Goal: Task Accomplishment & Management: Manage account settings

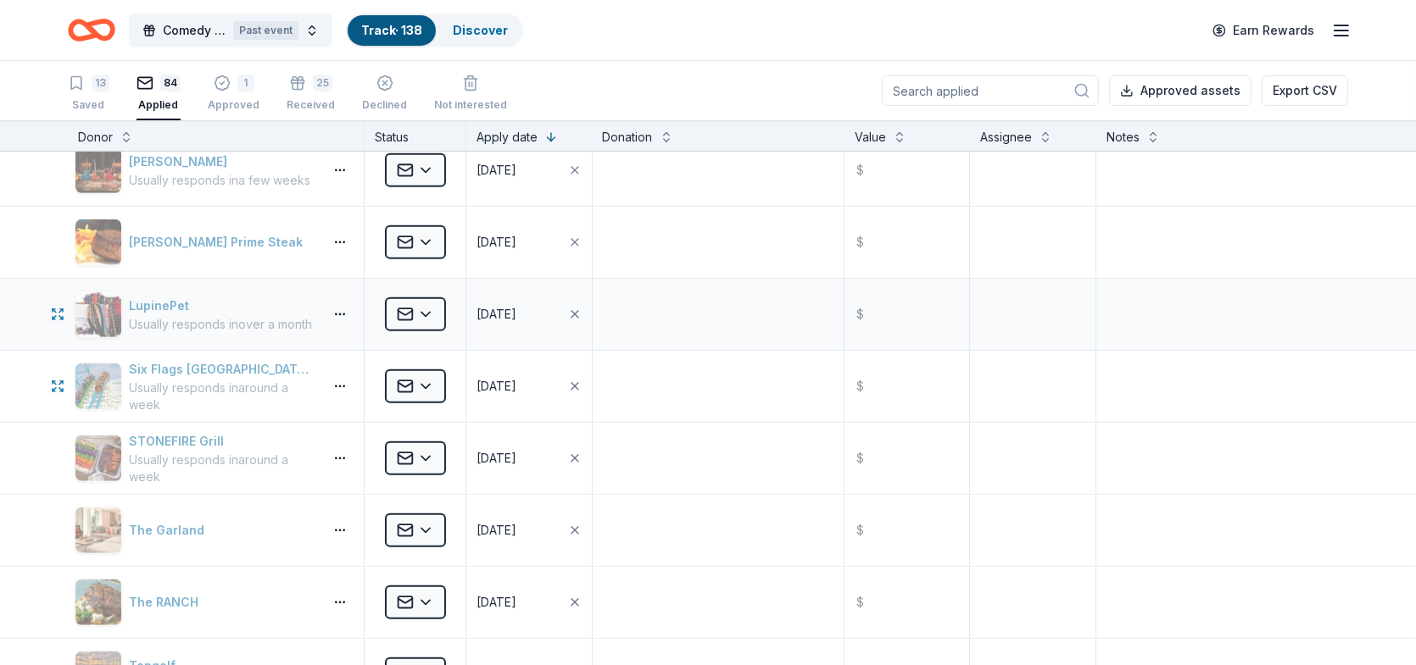
scroll to position [1102, 0]
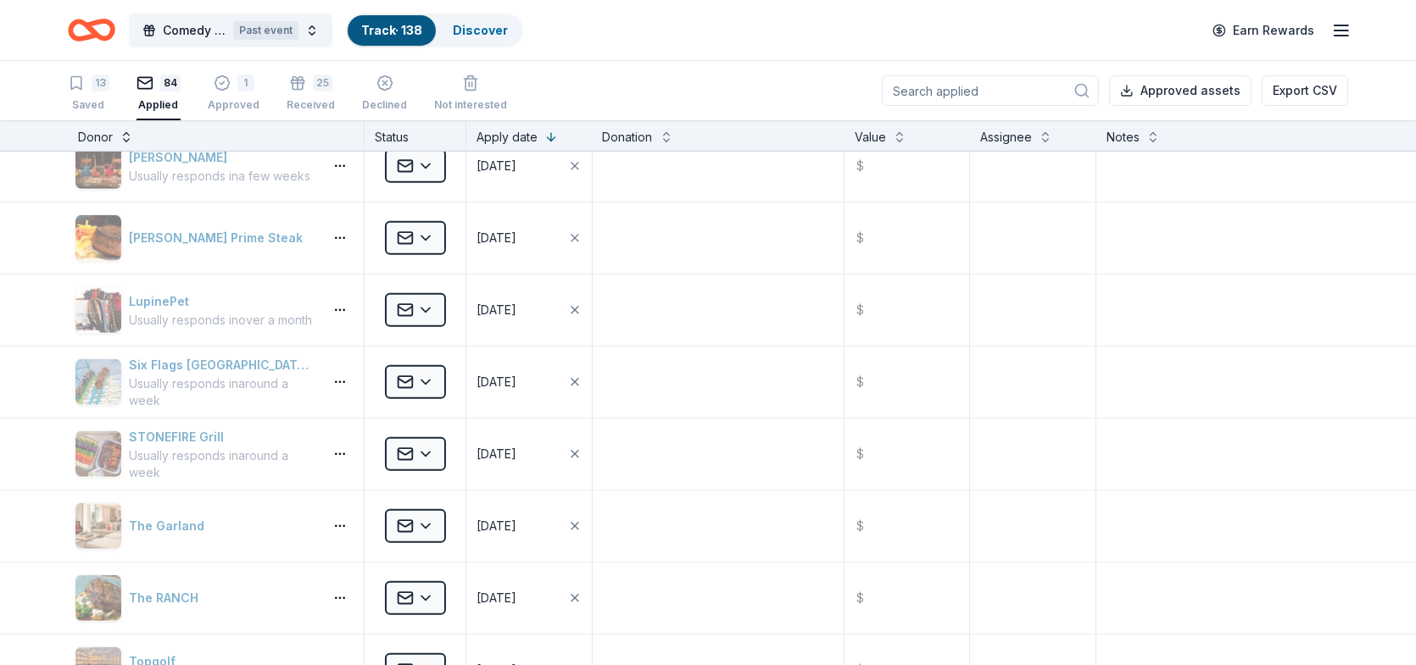
click at [127, 136] on button at bounding box center [127, 135] width 14 height 17
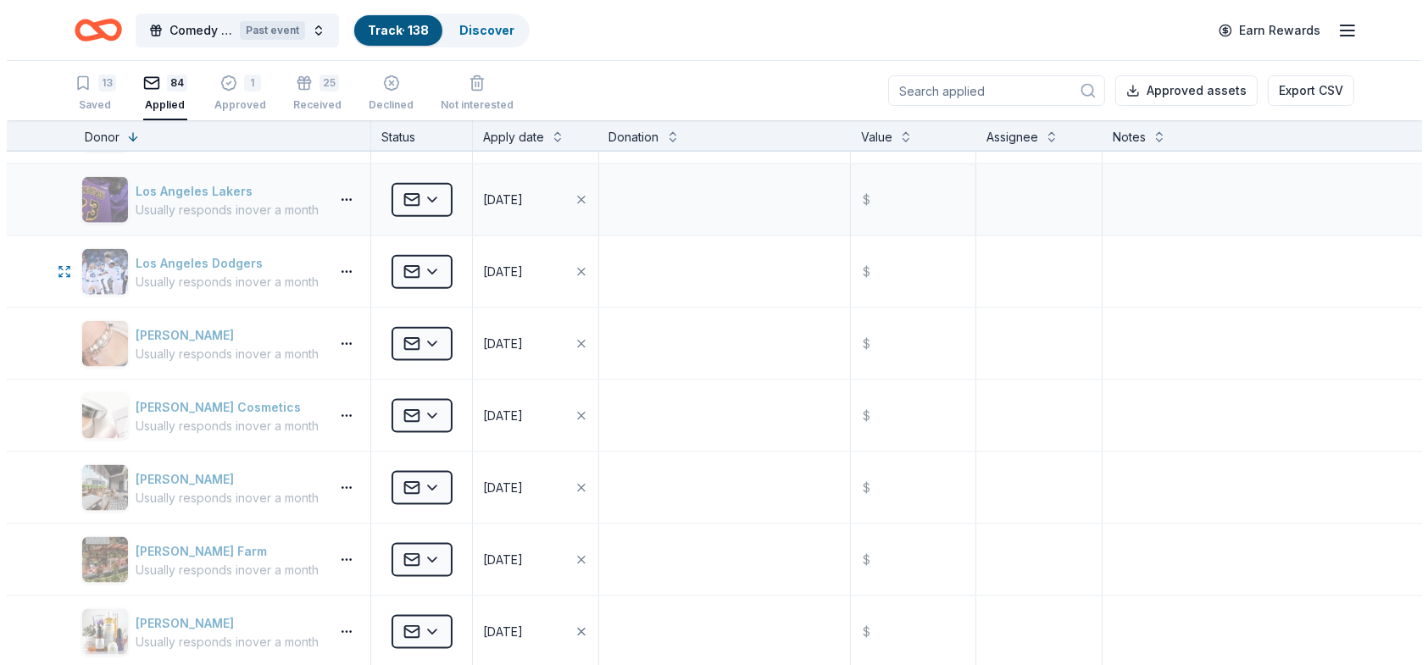
scroll to position [2713, 0]
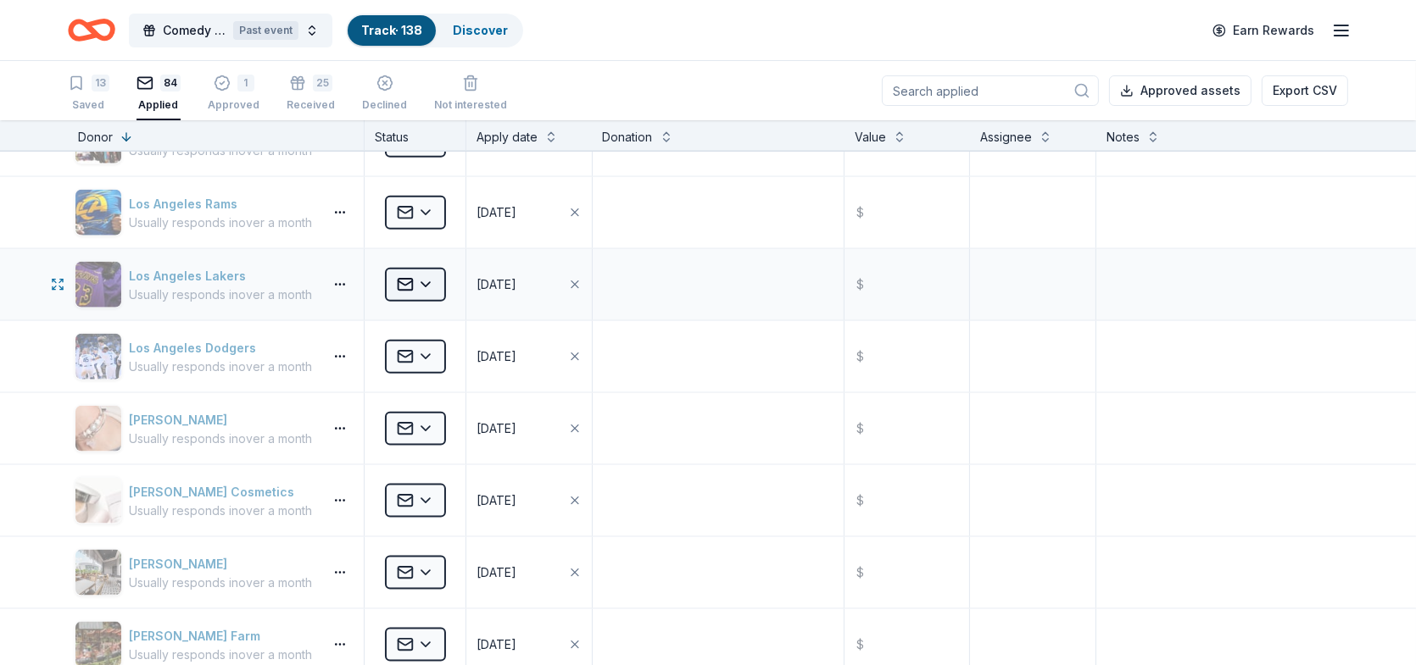
click at [426, 275] on html "Comedy Unleashed 2025 Past event Track · 138 Discover Earn Rewards 13 Saved 84 …" at bounding box center [708, 332] width 1416 height 665
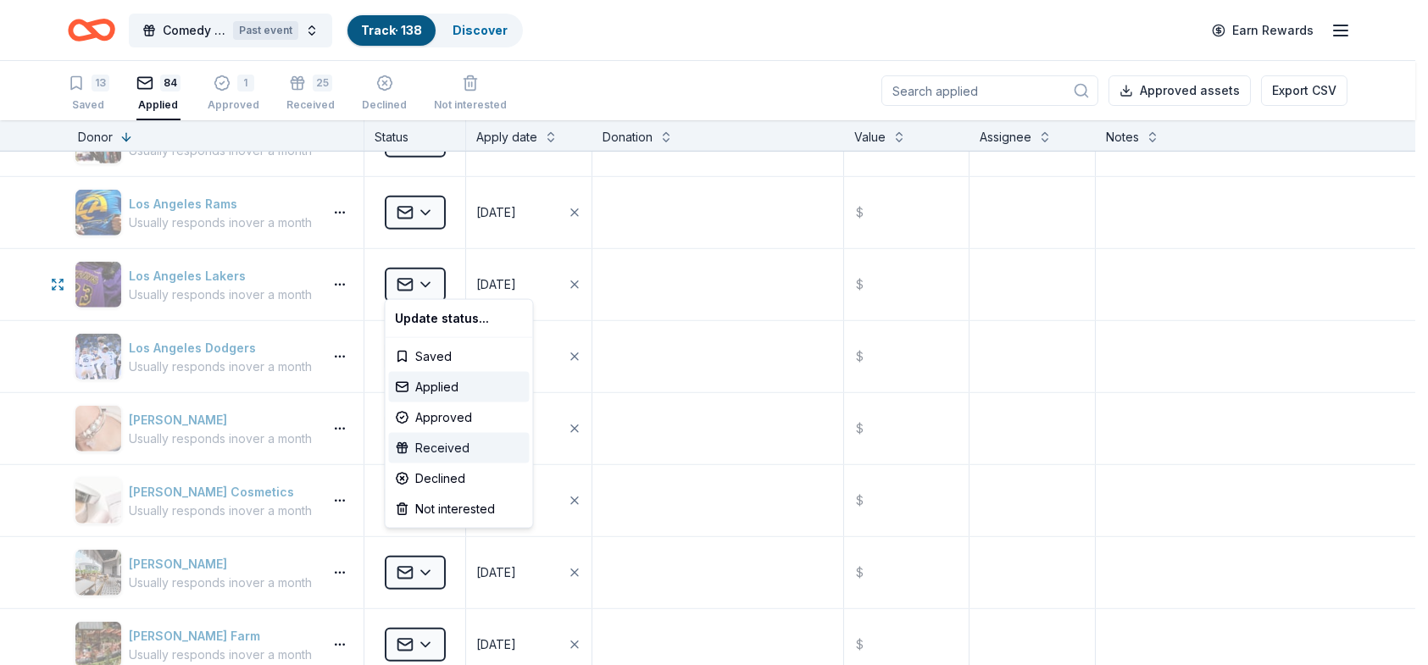
click at [453, 446] on div "Received" at bounding box center [459, 448] width 141 height 31
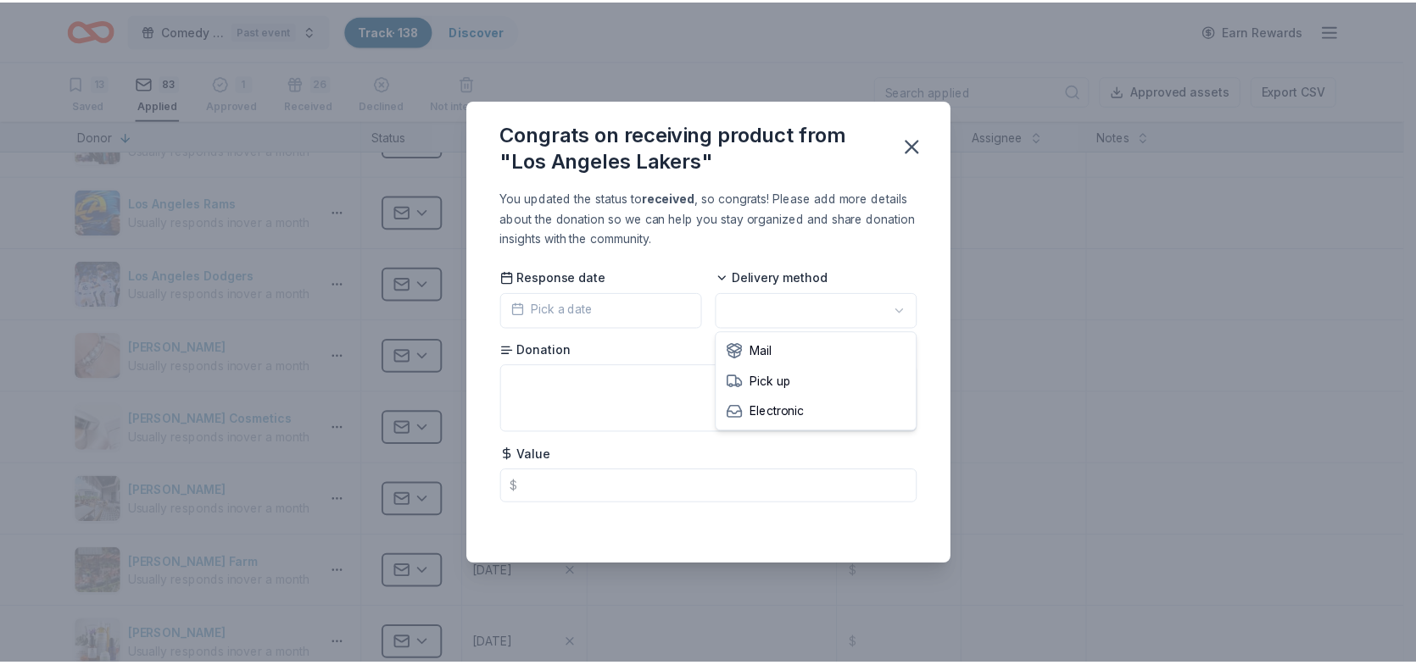
scroll to position [0, 0]
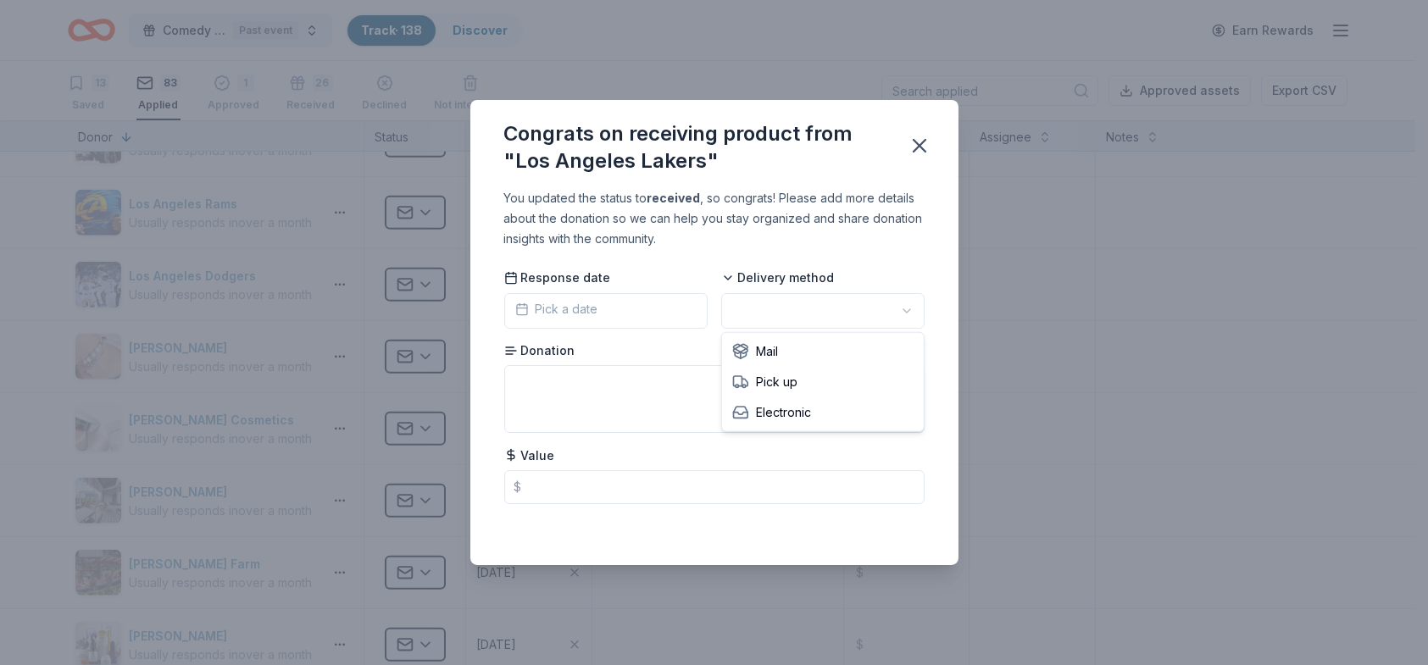
click at [907, 309] on html "Comedy Unleashed 2025 Past event Track · 138 Discover Earn Rewards 13 Saved 83 …" at bounding box center [714, 332] width 1428 height 665
click at [595, 381] on textarea at bounding box center [714, 399] width 420 height 68
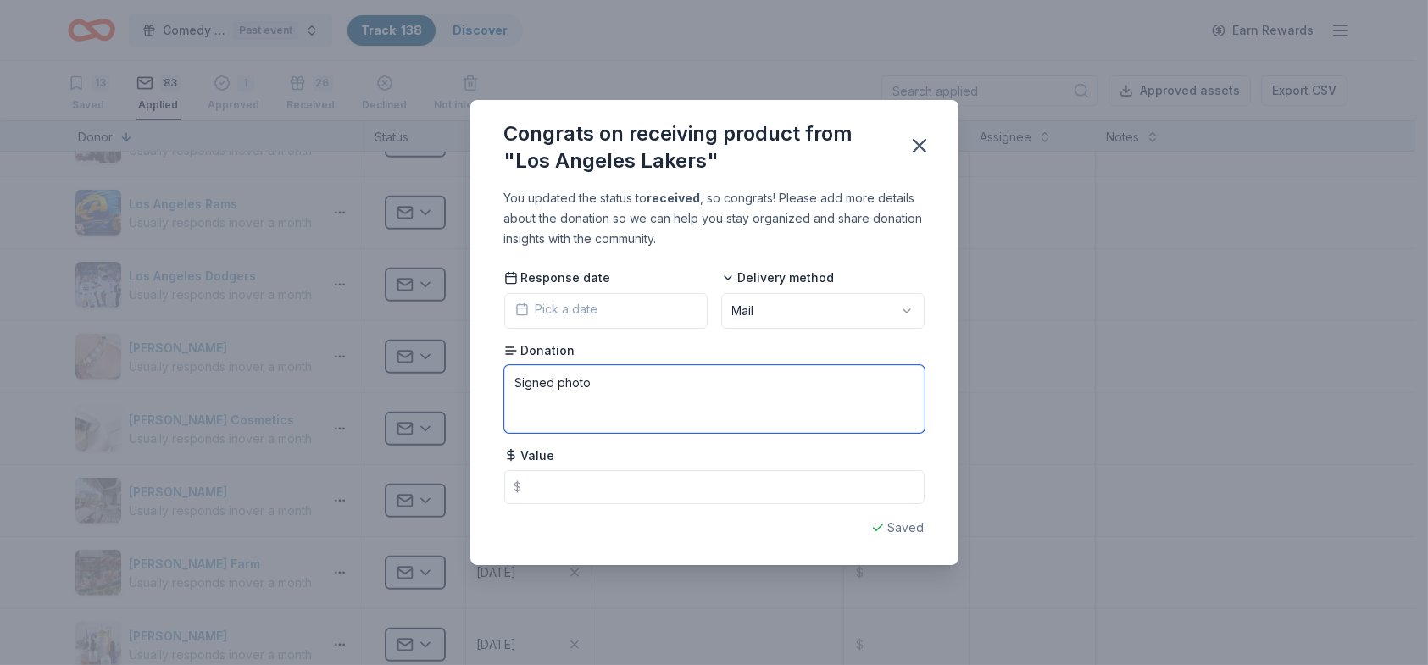
type textarea "Signed photo"
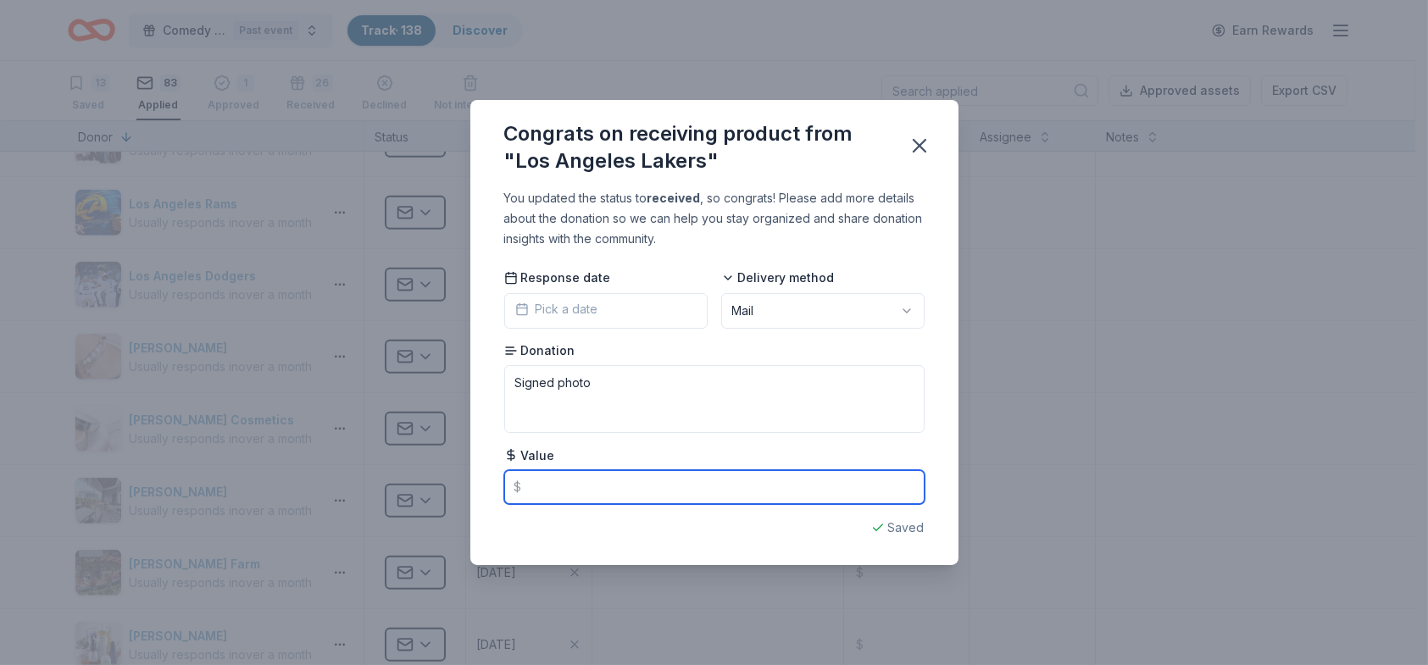
click at [676, 486] on input "text" at bounding box center [714, 487] width 420 height 34
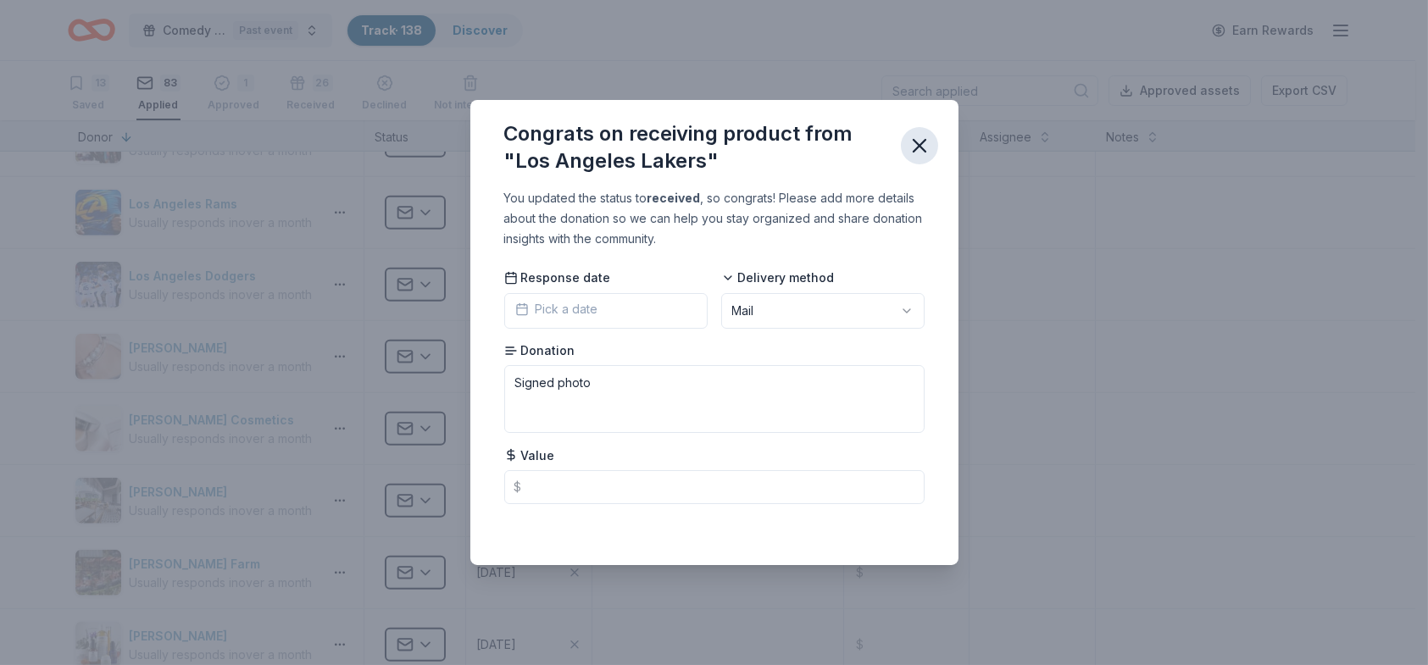
click at [916, 145] on icon "button" at bounding box center [920, 146] width 24 height 24
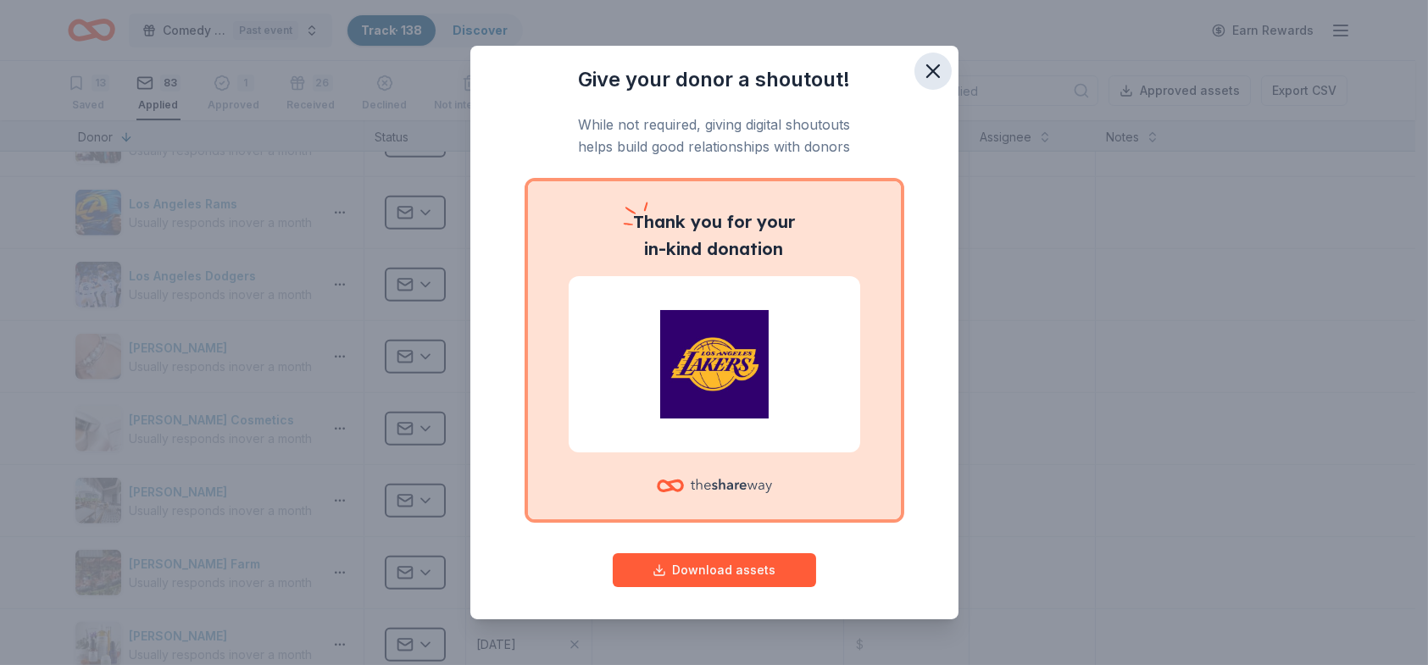
click at [927, 69] on icon "button" at bounding box center [933, 71] width 12 height 12
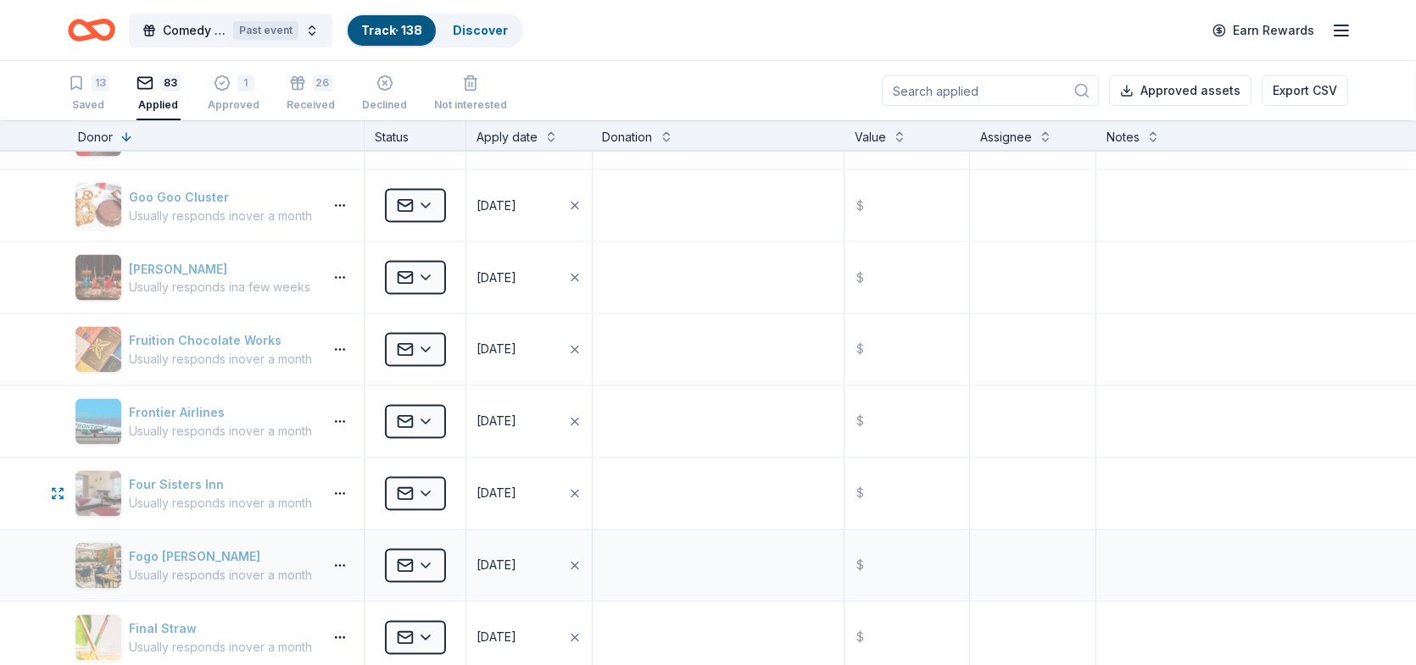
scroll to position [3899, 0]
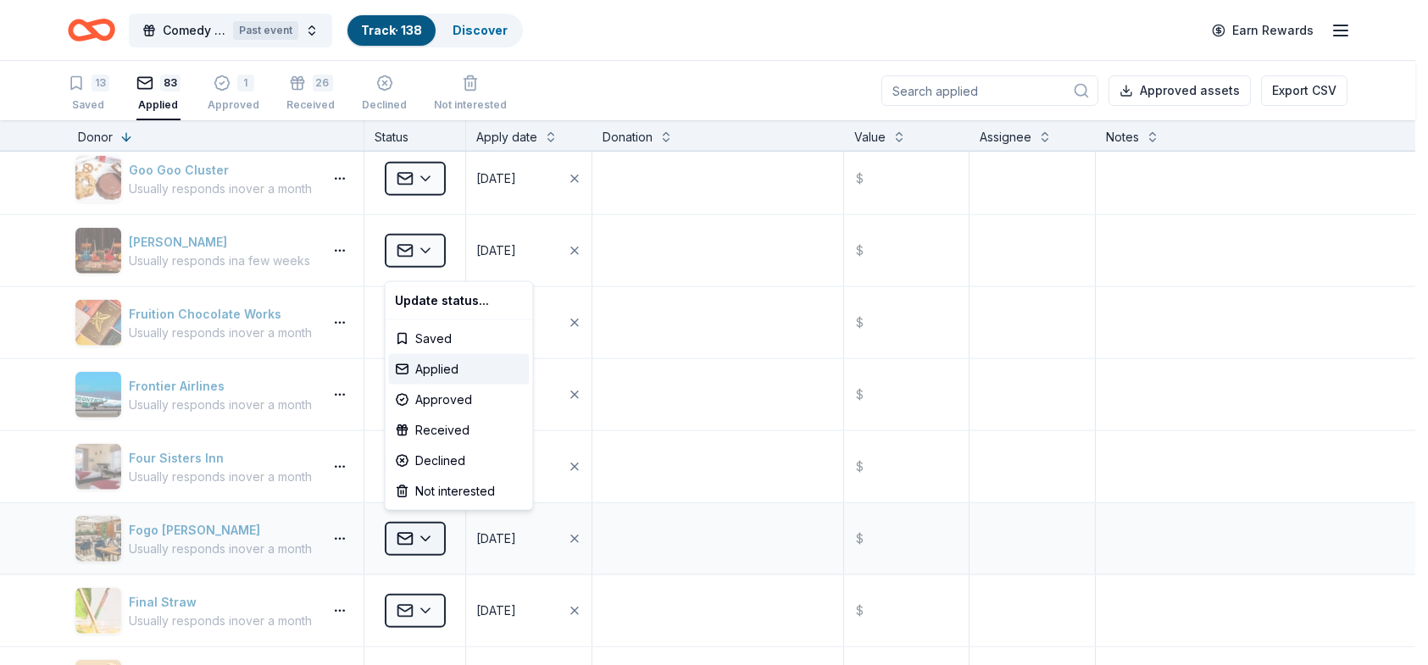
click at [431, 532] on html "Comedy Unleashed 2025 Past event Track · 138 Discover Earn Rewards 13 Saved 83 …" at bounding box center [714, 332] width 1428 height 665
click at [452, 462] on div "Declined" at bounding box center [459, 461] width 141 height 31
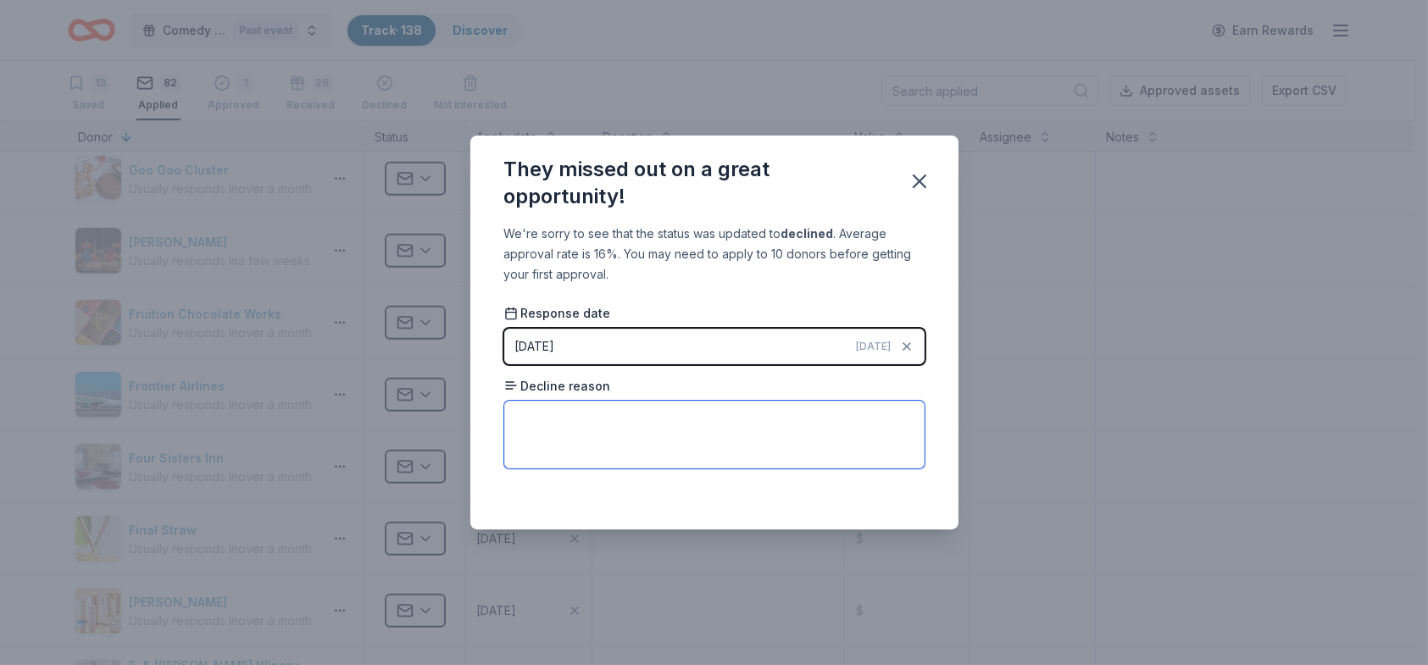
click at [752, 447] on textarea at bounding box center [714, 435] width 420 height 68
type textarea "None given."
click at [922, 175] on icon "button" at bounding box center [920, 182] width 24 height 24
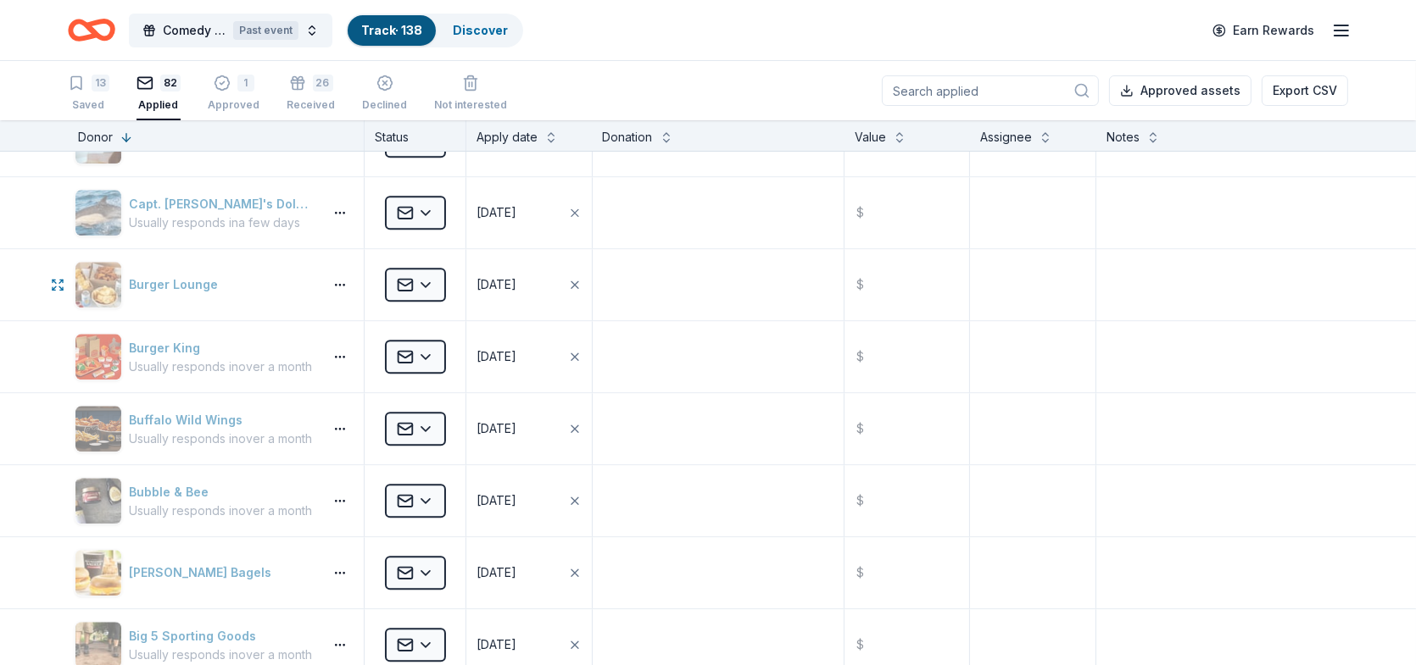
scroll to position [5256, 0]
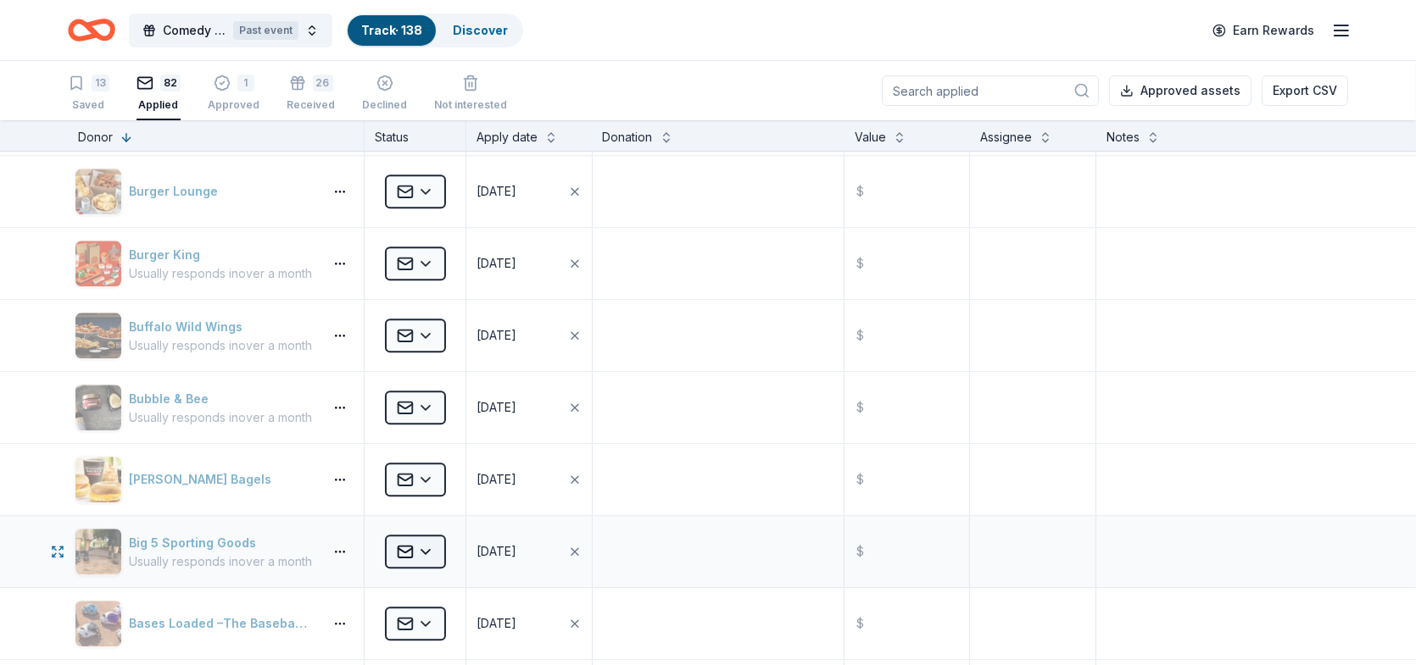
click at [430, 541] on html "Comedy Unleashed 2025 Past event Track · 138 Discover Earn Rewards 13 Saved 82 …" at bounding box center [708, 332] width 1416 height 665
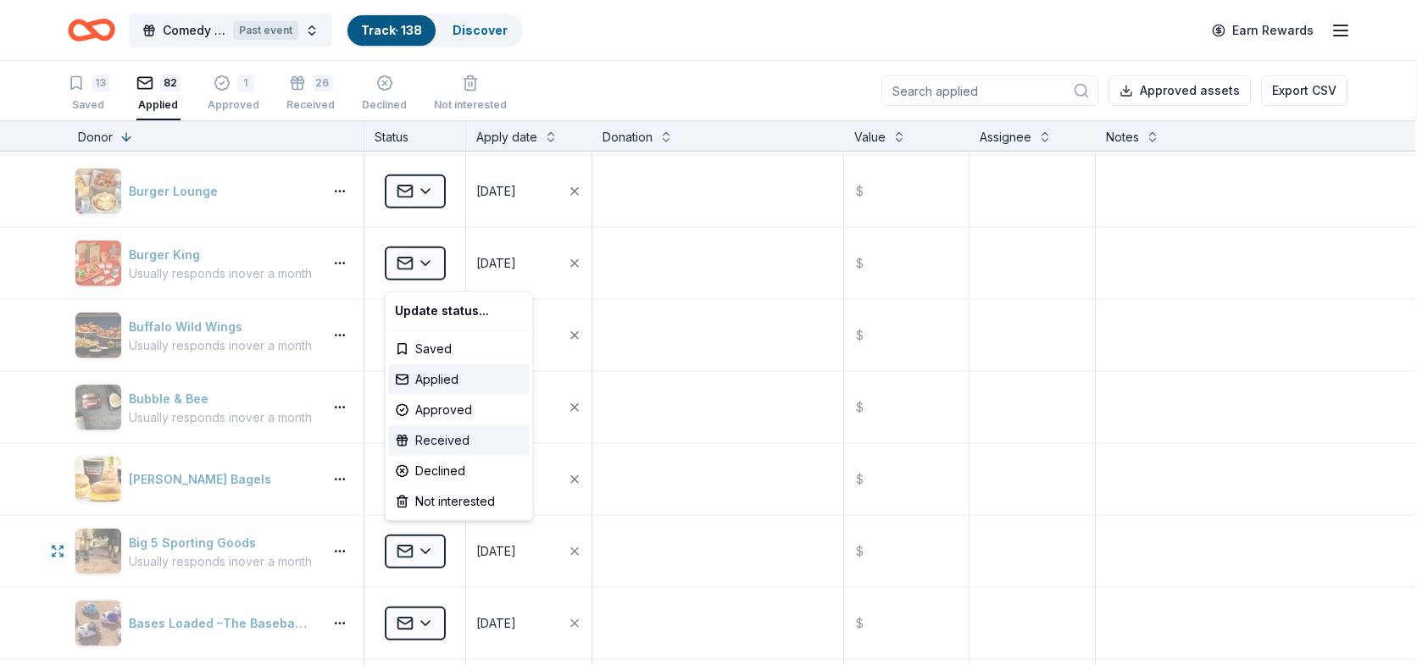
click at [437, 436] on div "Received" at bounding box center [459, 441] width 141 height 31
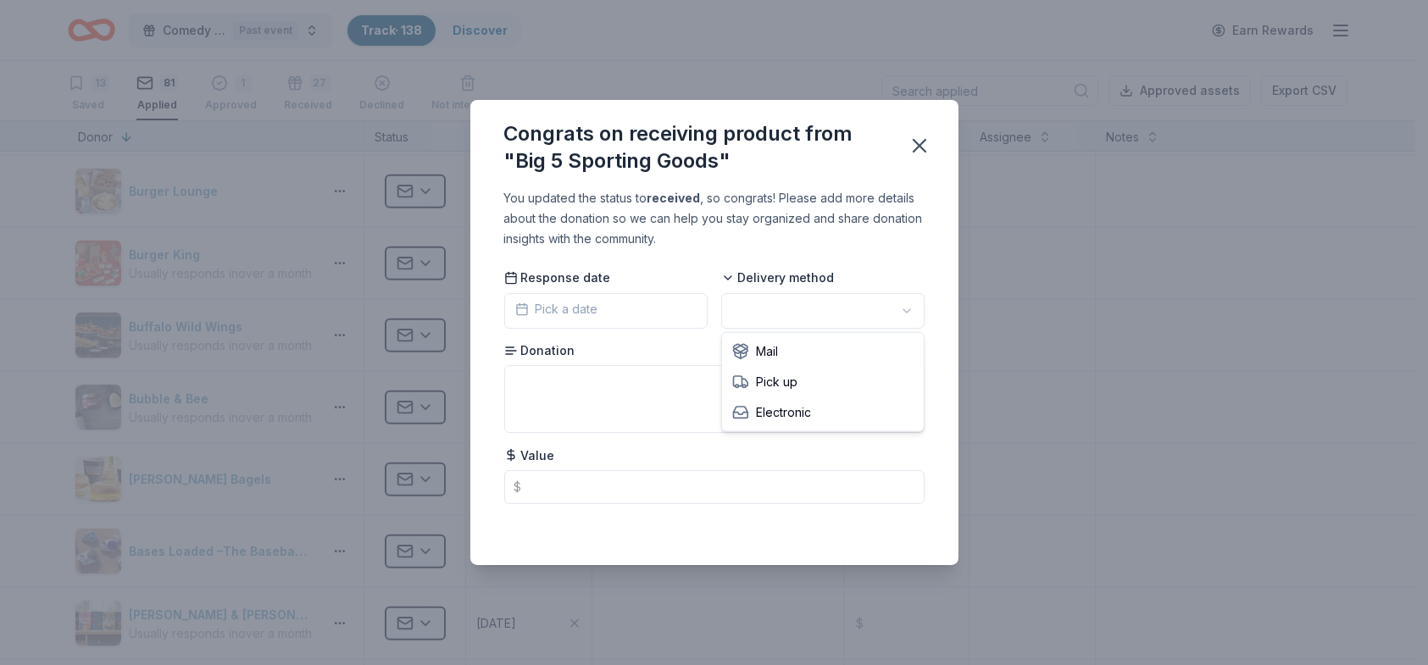
click at [908, 305] on html "Comedy Unleashed 2025 Past event Track · 138 Discover Earn Rewards 13 Saved 81 …" at bounding box center [714, 332] width 1428 height 665
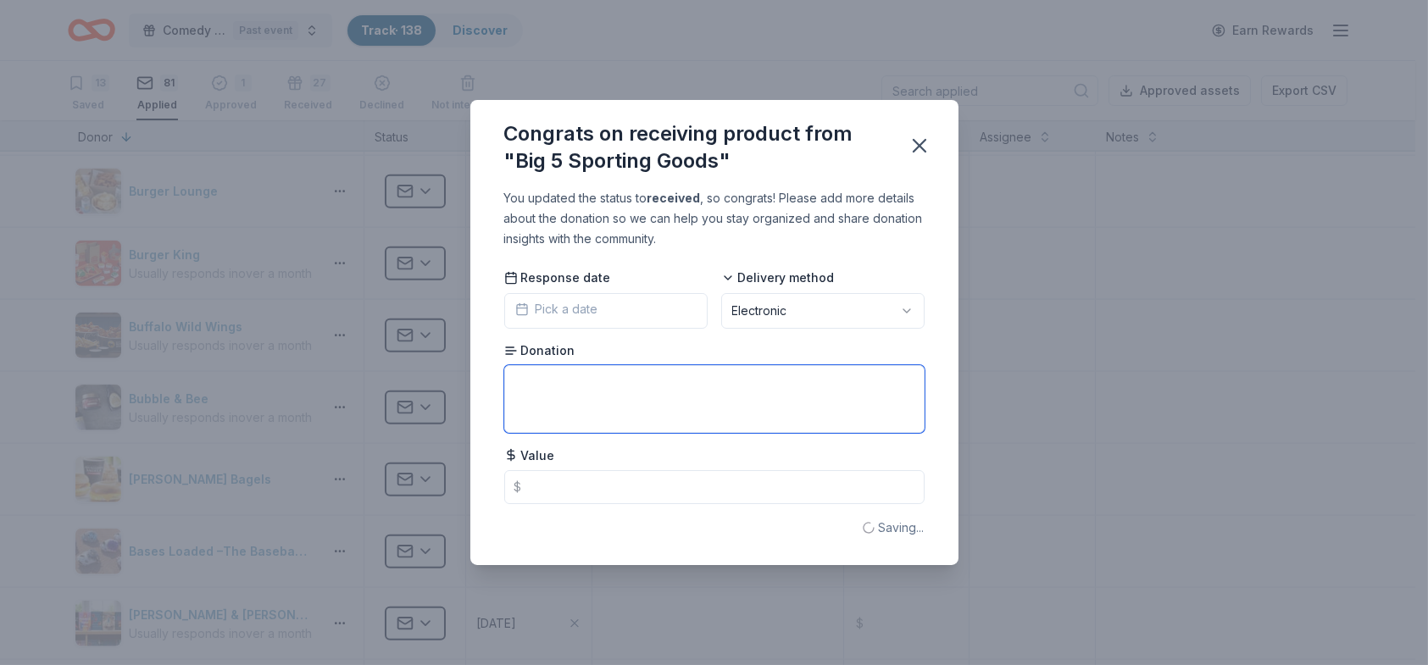
click at [632, 387] on textarea at bounding box center [714, 399] width 420 height 68
type textarea "Two $50 gift cards"
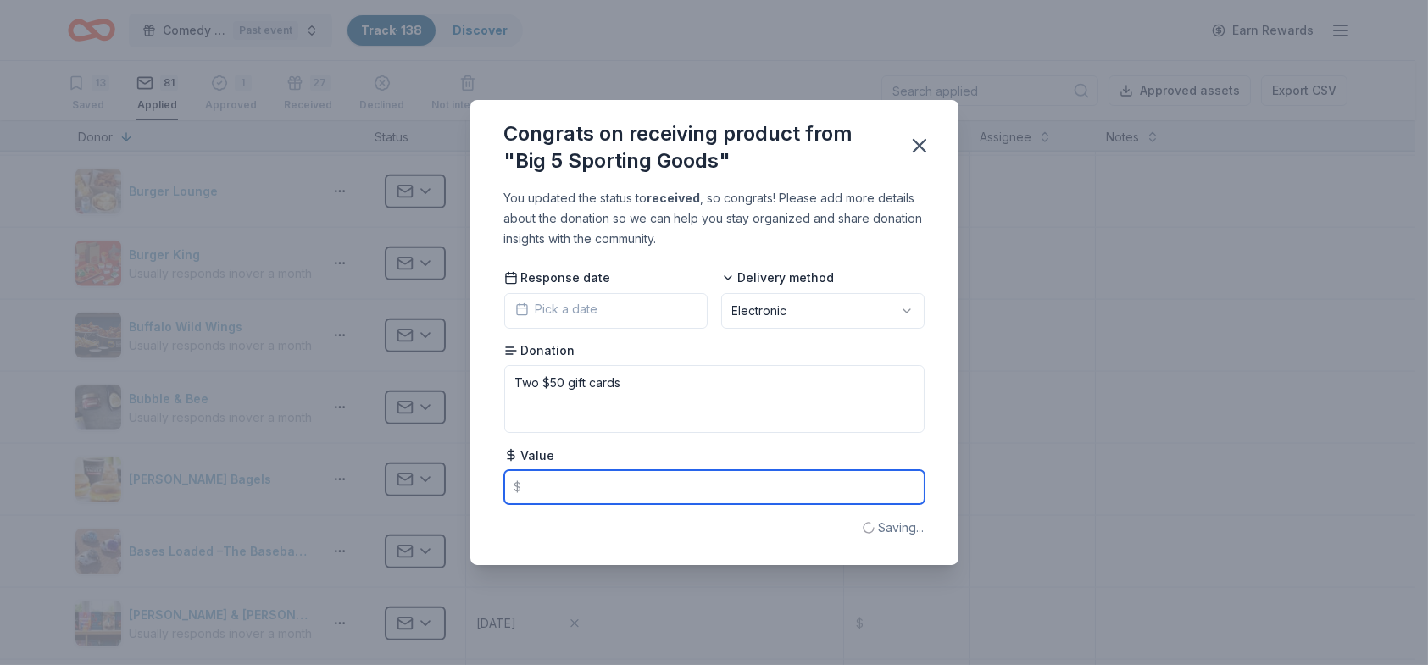
click at [611, 482] on input "text" at bounding box center [714, 487] width 420 height 34
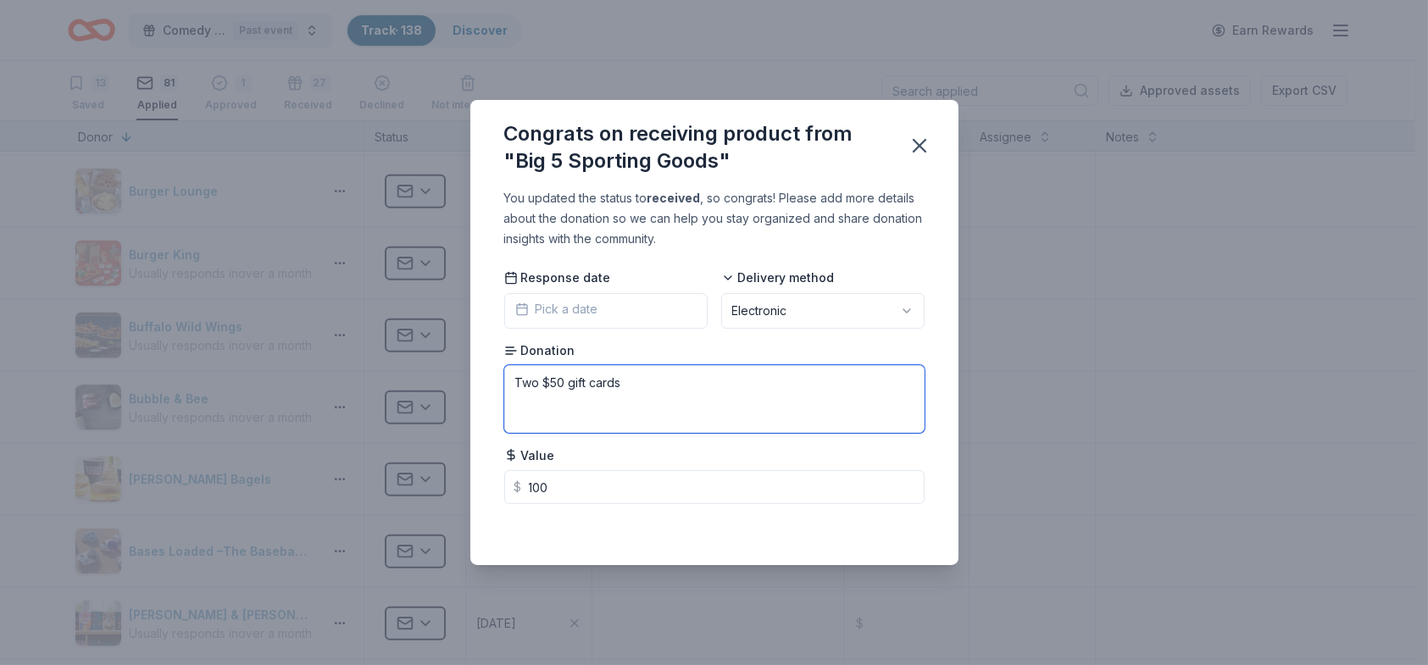
type input "100.00"
click at [651, 382] on textarea "Two $50 gift cards" at bounding box center [714, 399] width 420 height 68
type textarea "Two $50 gift cards - expire in [DATE]"
click at [913, 147] on icon "button" at bounding box center [920, 146] width 24 height 24
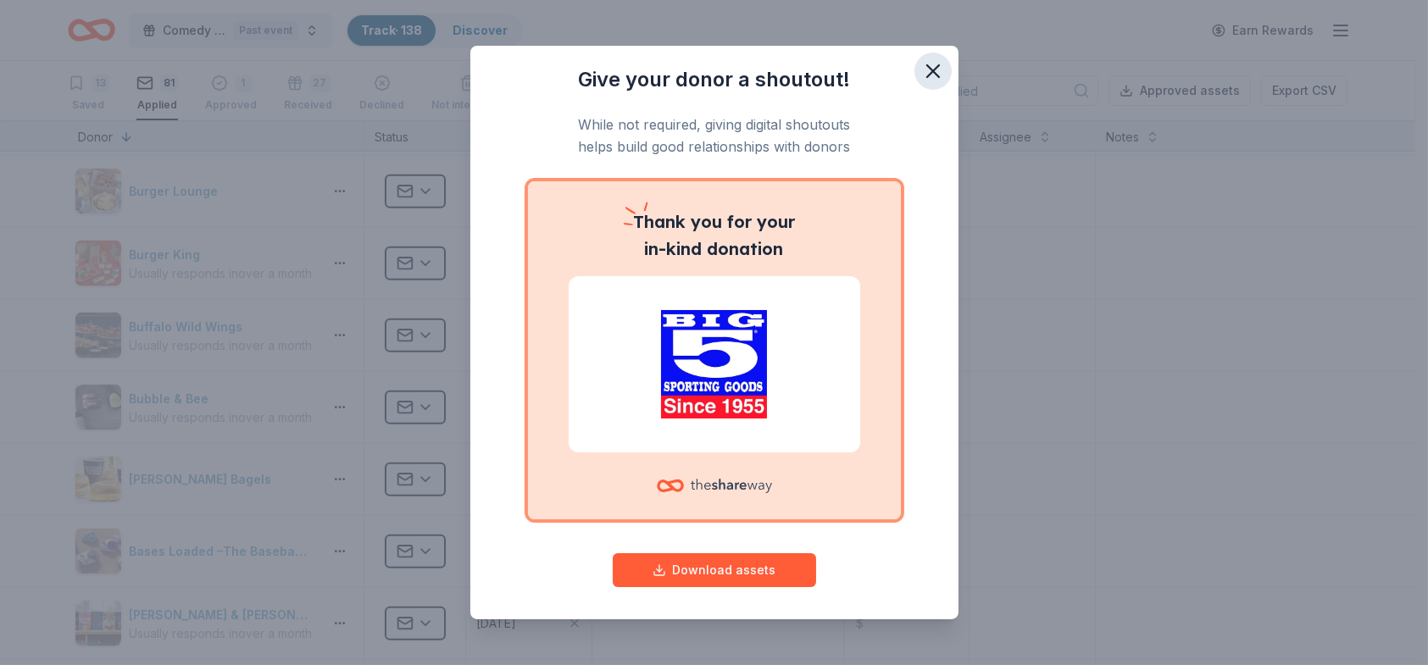
click at [921, 71] on icon "button" at bounding box center [933, 71] width 24 height 24
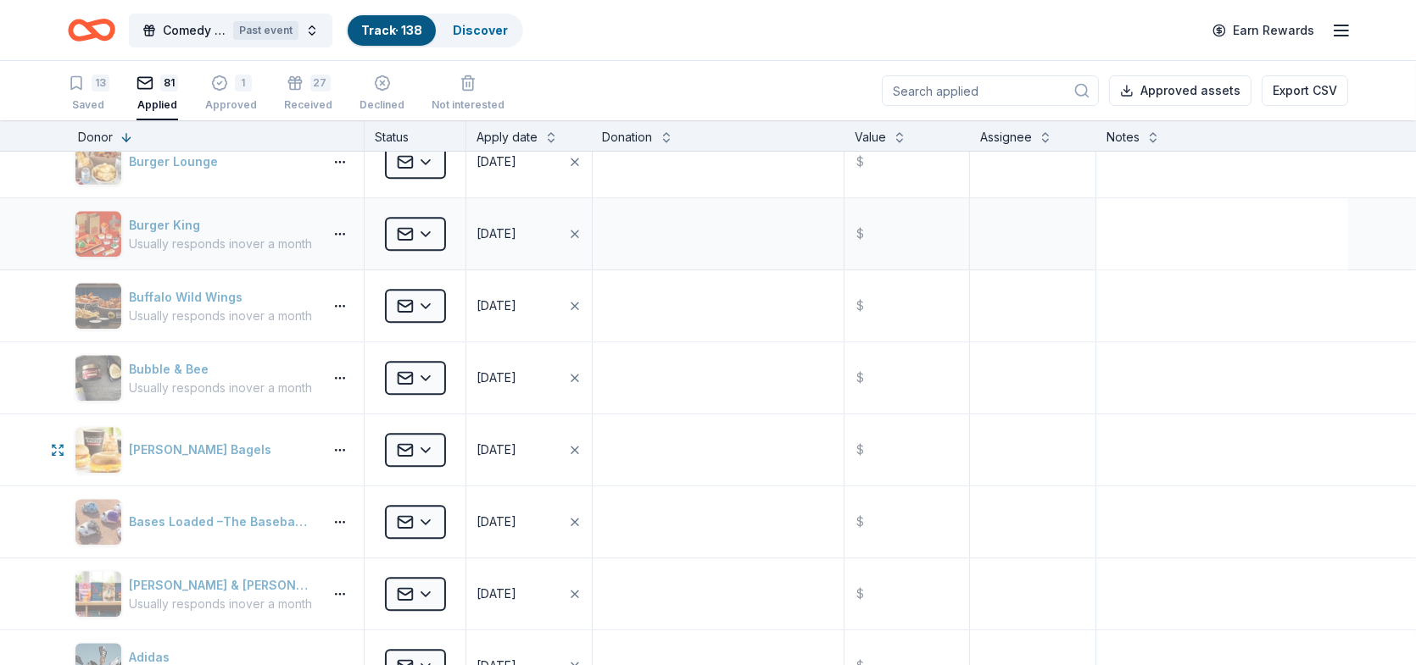
scroll to position [5086, 0]
